Goal: Task Accomplishment & Management: Manage account settings

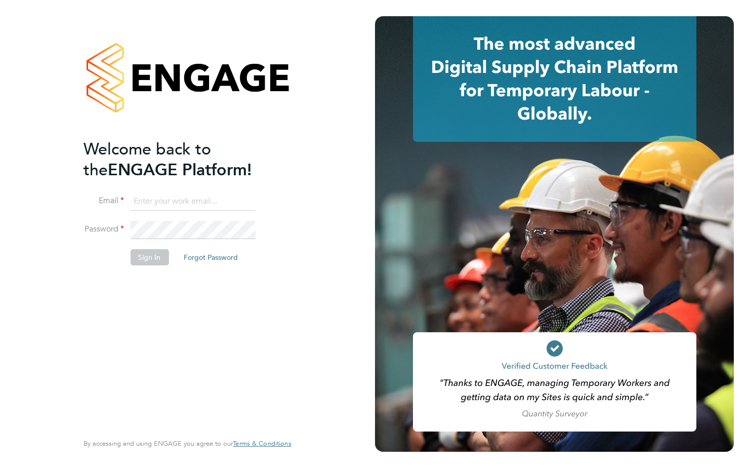
type input "[PERSON_NAME][EMAIL_ADDRESS][DOMAIN_NAME]"
click at [153, 260] on button "Sign In" at bounding box center [149, 257] width 38 height 16
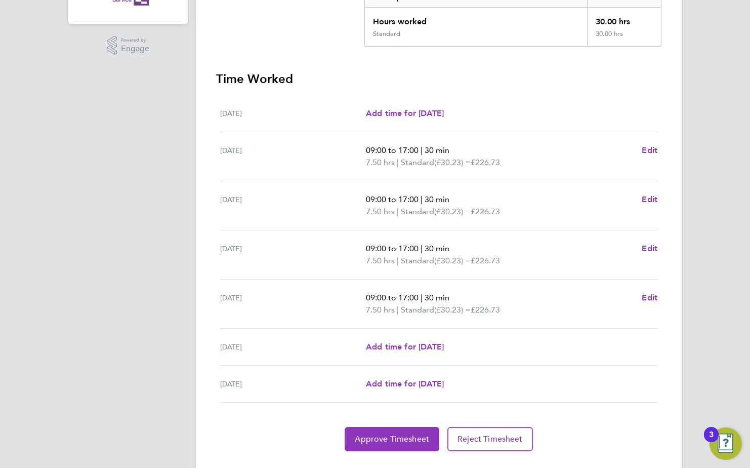
scroll to position [252, 0]
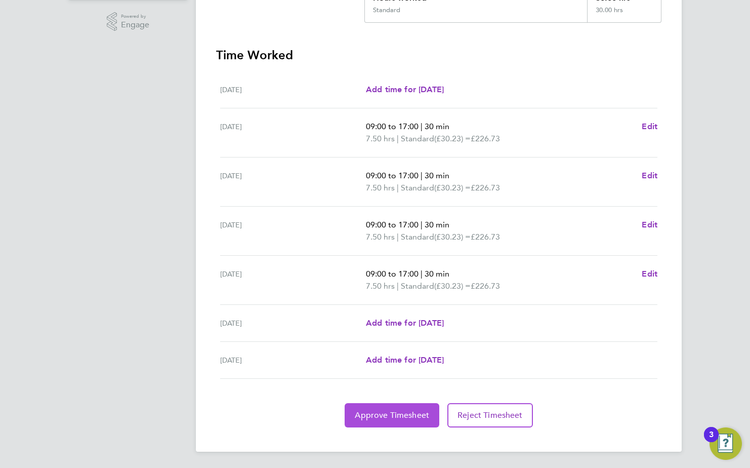
click at [380, 408] on button "Approve Timesheet" at bounding box center [392, 415] width 95 height 24
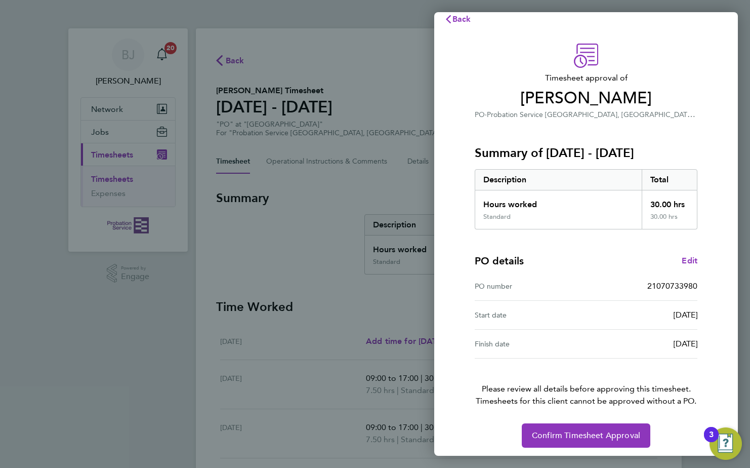
scroll to position [17, 0]
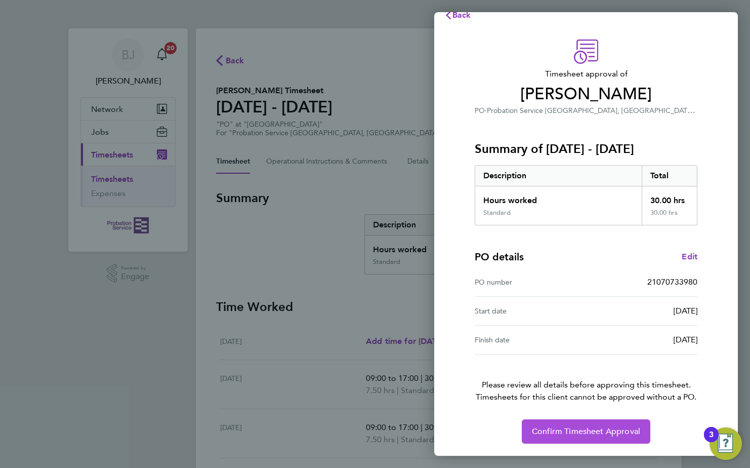
click at [560, 429] on span "Confirm Timesheet Approval" at bounding box center [586, 431] width 108 height 10
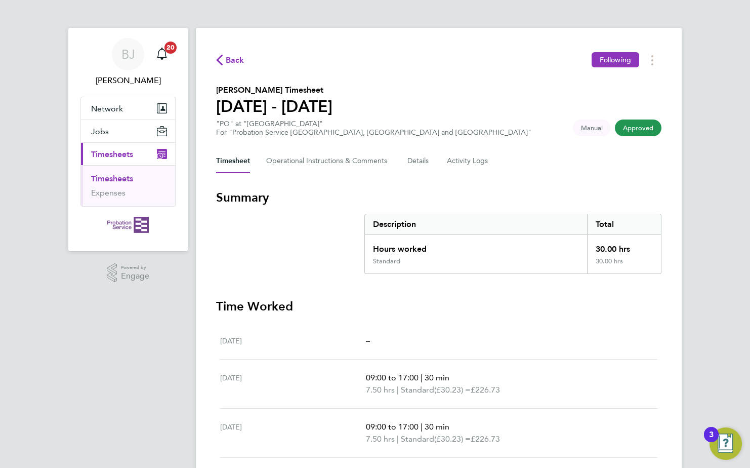
scroll to position [113, 0]
